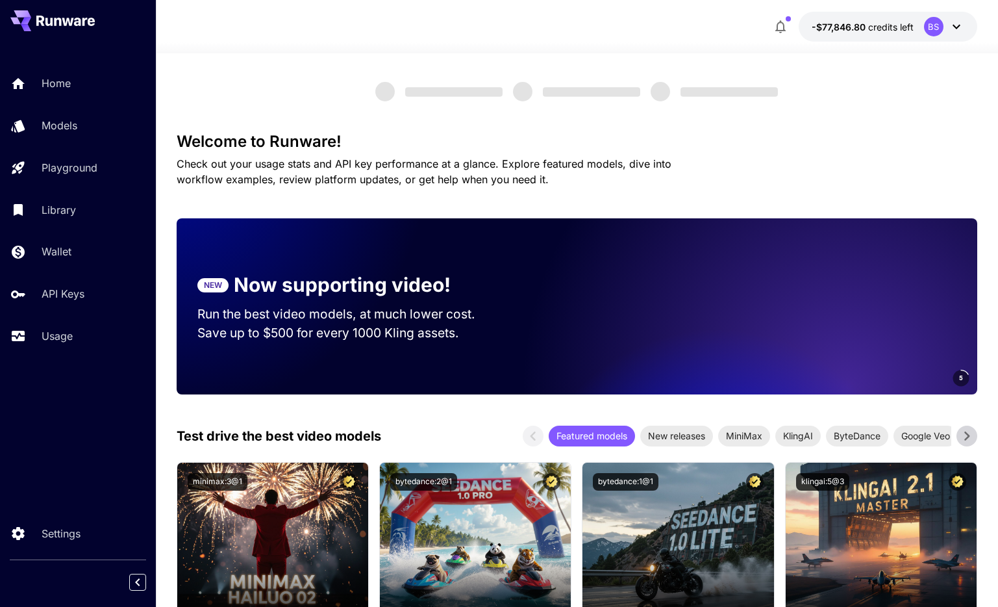
click at [955, 33] on icon at bounding box center [957, 27] width 16 height 16
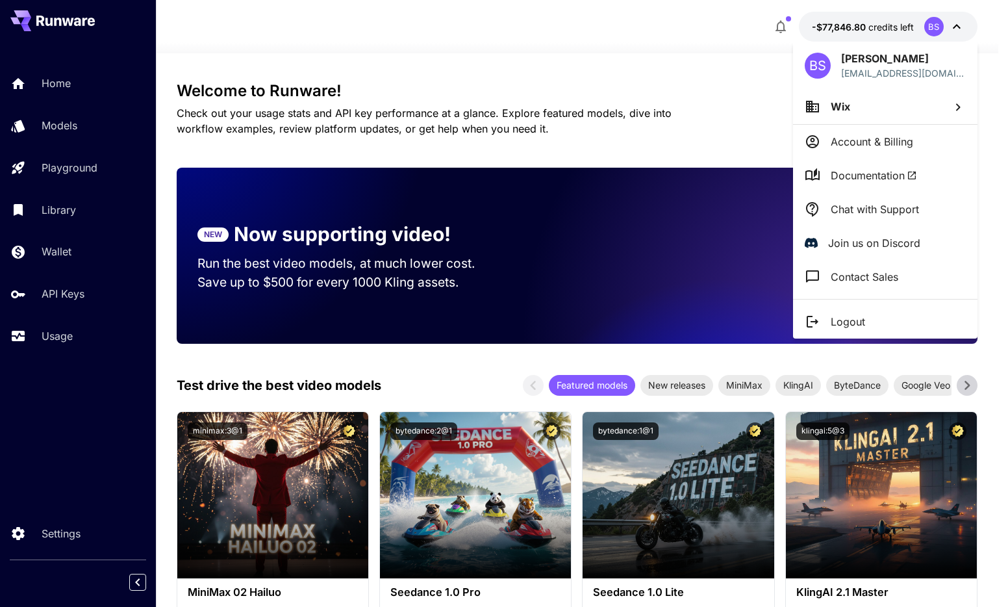
click at [866, 136] on p "Account & Billing" at bounding box center [872, 142] width 82 height 16
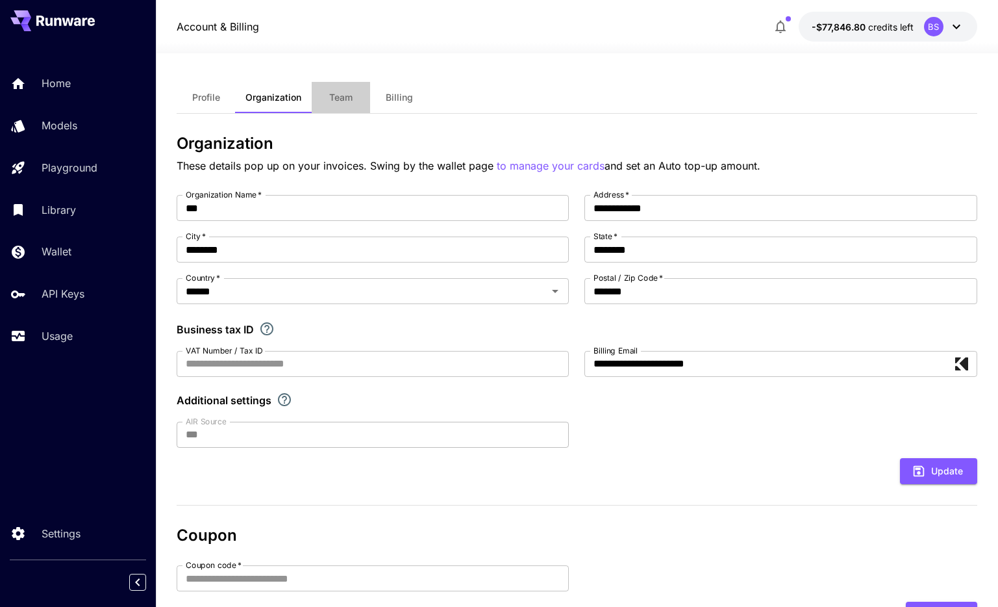
click at [346, 106] on button "Team" at bounding box center [341, 97] width 58 height 31
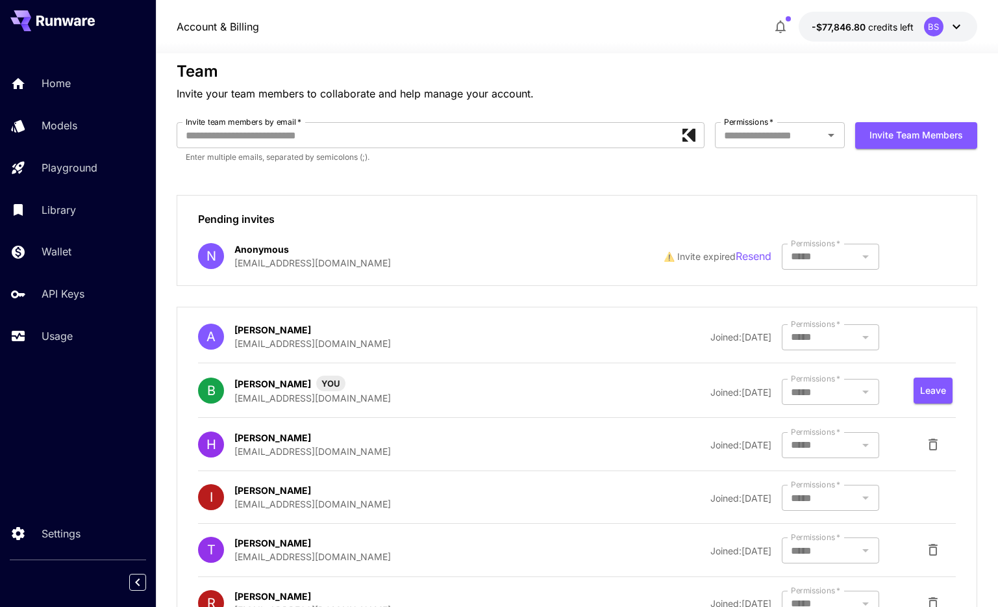
scroll to position [62, 0]
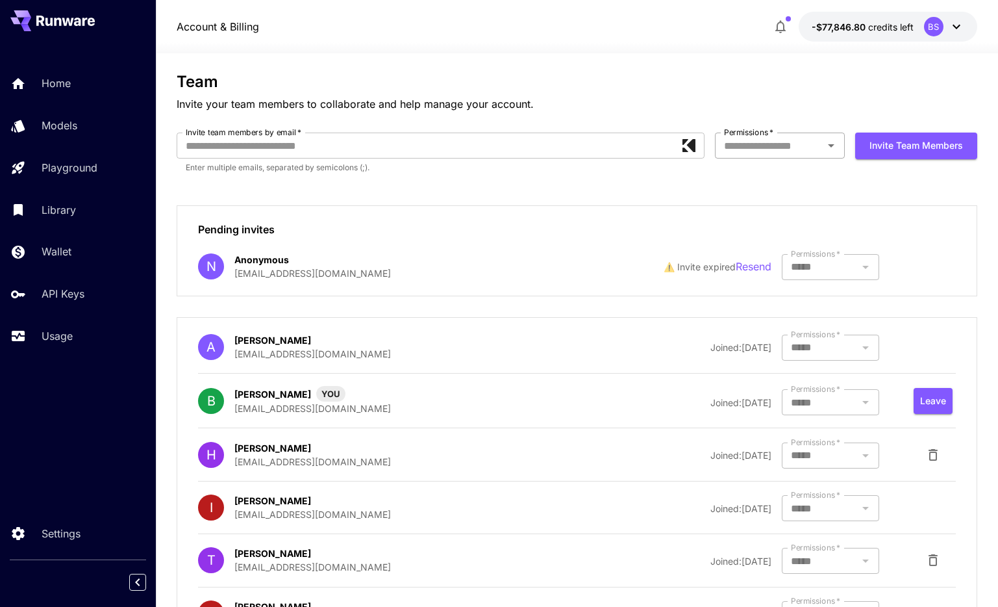
click at [798, 158] on div "Permissions   *" at bounding box center [780, 145] width 130 height 26
click at [770, 104] on p "Invite your team members to collaborate and help manage your account." at bounding box center [577, 104] width 800 height 16
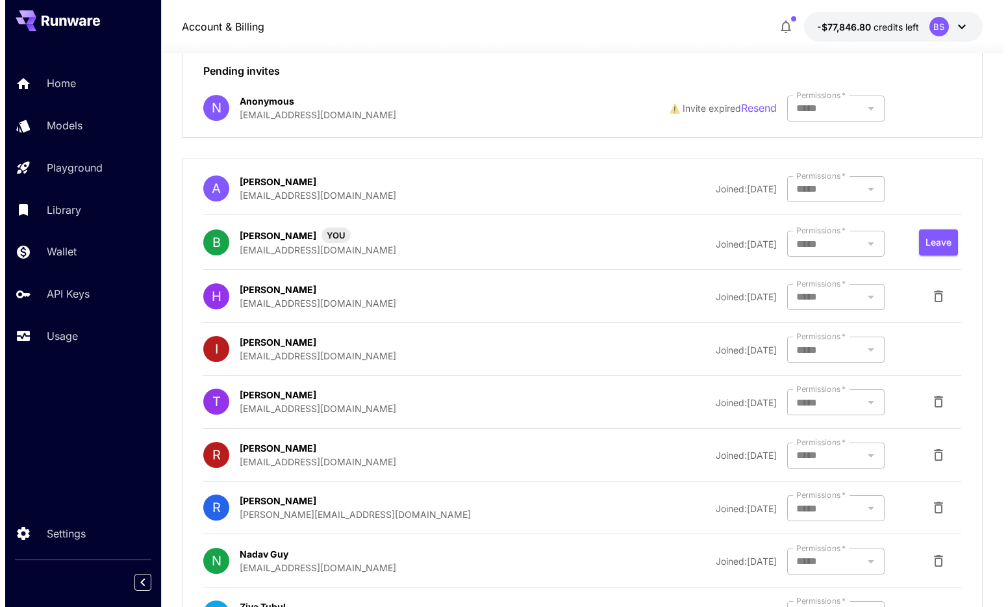
scroll to position [0, 0]
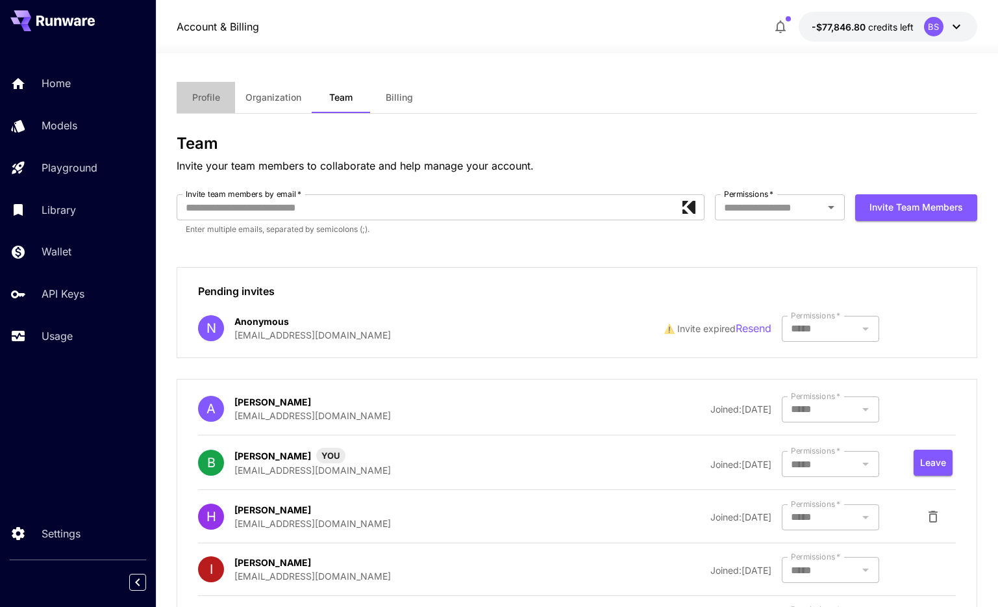
click at [202, 99] on span "Profile" at bounding box center [206, 98] width 28 height 12
